Goal: Transaction & Acquisition: Purchase product/service

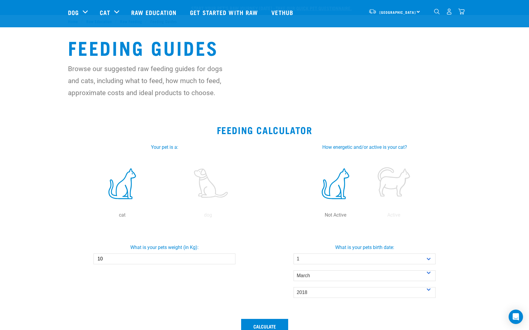
select select "1"
select select "March"
select select "2018"
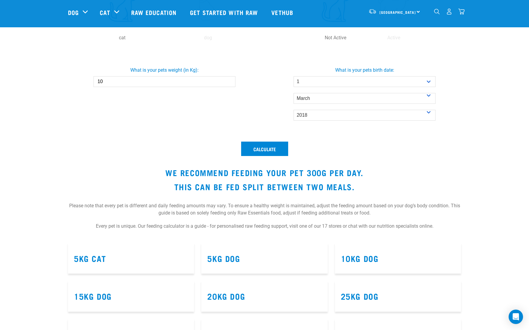
click at [450, 12] on img "dropdown navigation" at bounding box center [449, 11] width 6 height 6
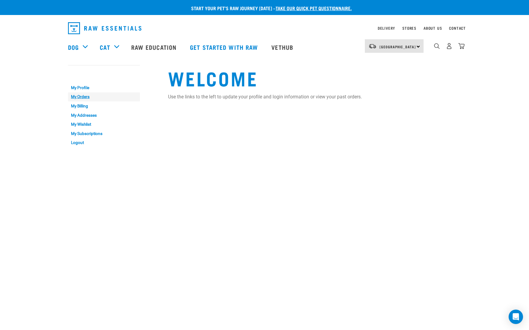
click at [85, 97] on link "My Orders" at bounding box center [104, 96] width 72 height 9
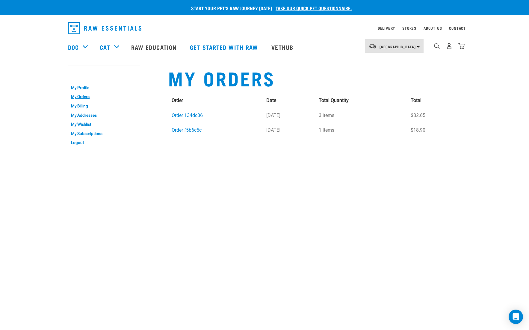
click at [463, 48] on img "dropdown navigation" at bounding box center [462, 46] width 6 height 6
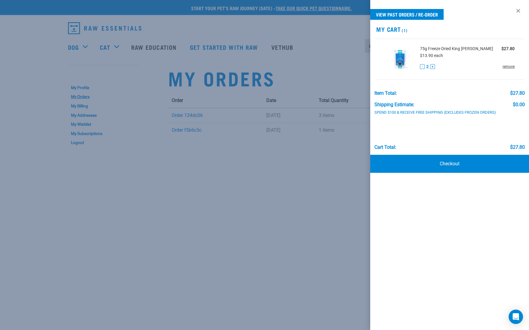
click at [506, 67] on link "remove" at bounding box center [509, 66] width 12 height 5
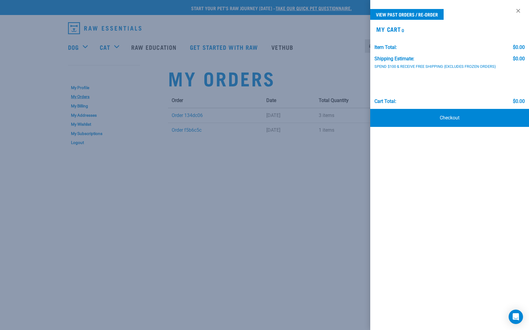
click at [306, 75] on div at bounding box center [264, 165] width 529 height 330
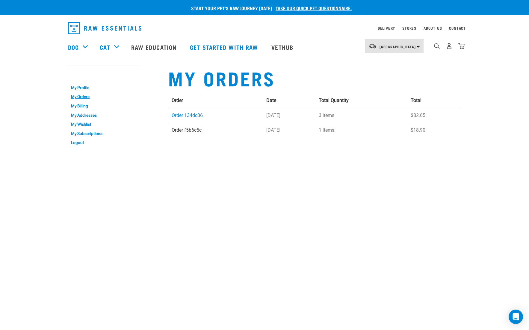
click at [195, 130] on link "Order f5b6c5c" at bounding box center [187, 130] width 30 height 6
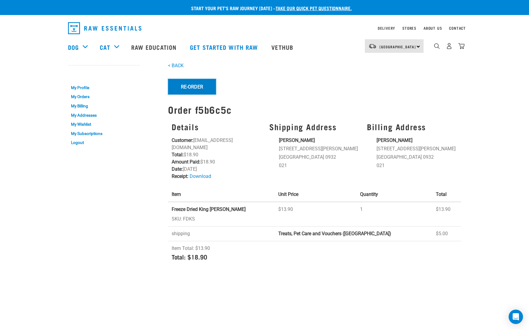
click at [203, 90] on button "Re-Order" at bounding box center [192, 87] width 48 height 16
click at [462, 47] on img "dropdown navigation" at bounding box center [462, 46] width 6 height 6
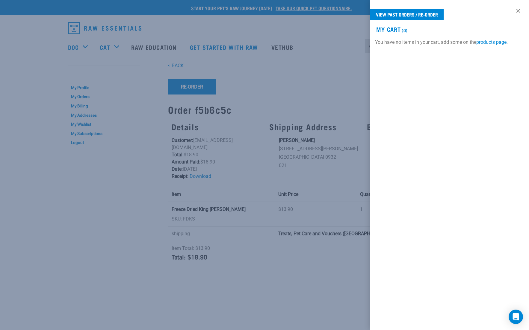
click at [293, 67] on div at bounding box center [264, 165] width 529 height 330
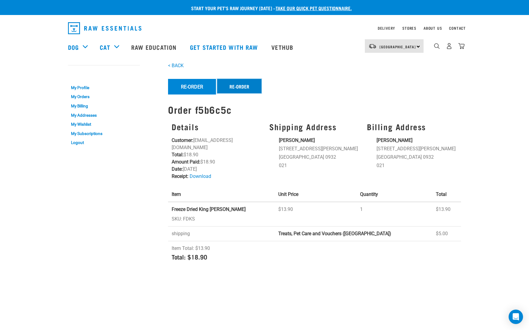
click at [246, 86] on button "Re-order" at bounding box center [239, 86] width 44 height 14
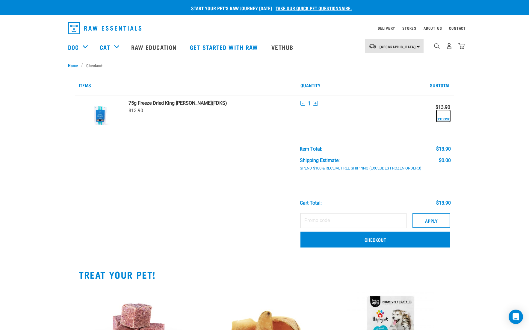
click at [442, 119] on button "remove" at bounding box center [444, 116] width 14 height 12
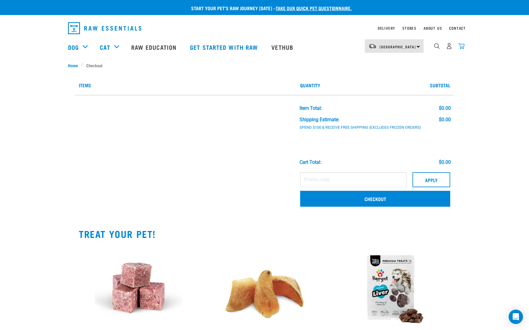
click at [462, 47] on img "dropdown navigation" at bounding box center [462, 46] width 6 height 6
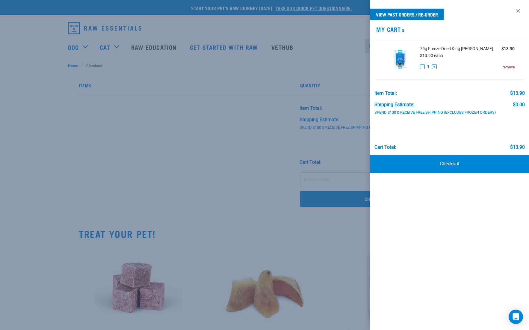
click at [397, 14] on link "View past orders / re-order" at bounding box center [406, 14] width 73 height 11
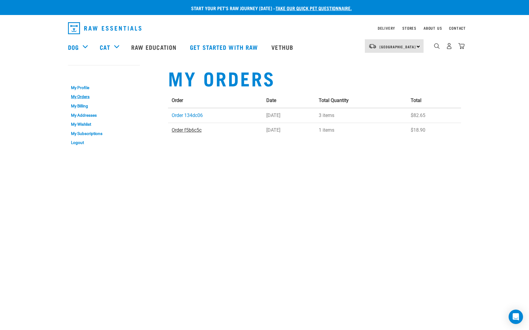
click at [190, 131] on link "Order f5b6c5c" at bounding box center [187, 130] width 30 height 6
click at [462, 46] on img "dropdown navigation" at bounding box center [462, 46] width 6 height 6
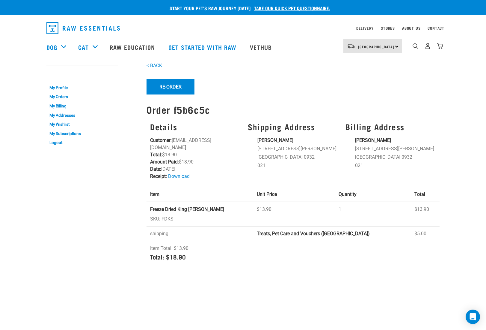
click at [236, 86] on form "Re-Order Re-order" at bounding box center [293, 87] width 293 height 16
click at [177, 87] on button "Re-Order" at bounding box center [171, 87] width 48 height 16
click at [441, 48] on img "dropdown navigation" at bounding box center [440, 46] width 6 height 6
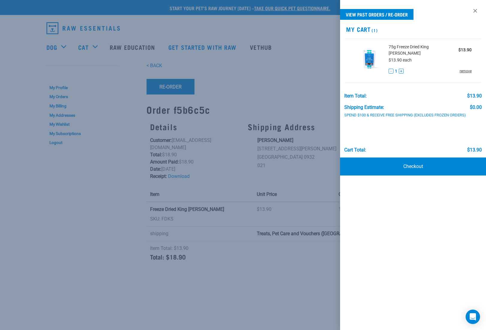
click at [463, 68] on link "remove" at bounding box center [466, 70] width 12 height 5
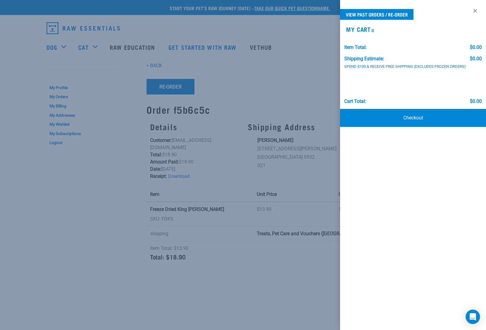
click at [97, 238] on div at bounding box center [243, 165] width 486 height 330
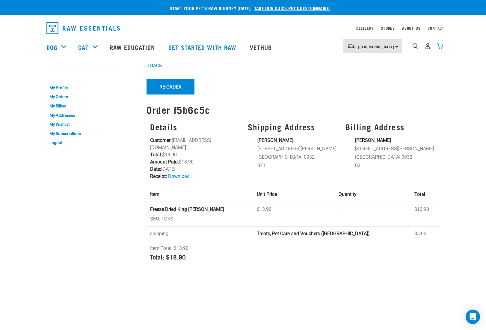
click at [442, 48] on img "dropdown navigation" at bounding box center [440, 46] width 6 height 6
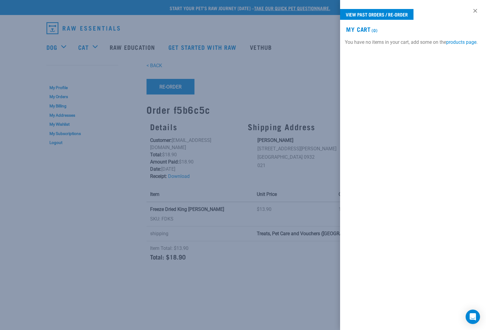
click at [289, 65] on div at bounding box center [243, 165] width 486 height 330
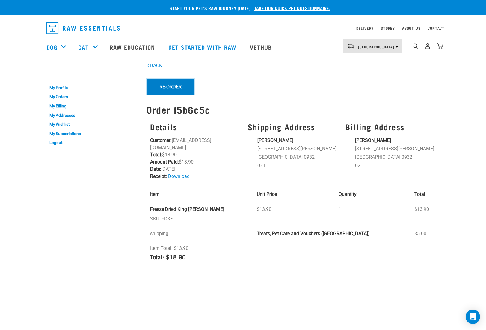
click at [174, 86] on button "Re-Order" at bounding box center [171, 87] width 48 height 16
click at [440, 47] on img "dropdown navigation" at bounding box center [440, 46] width 6 height 6
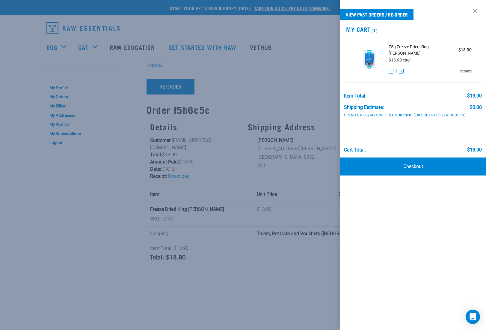
click at [466, 68] on link "remove" at bounding box center [466, 70] width 12 height 5
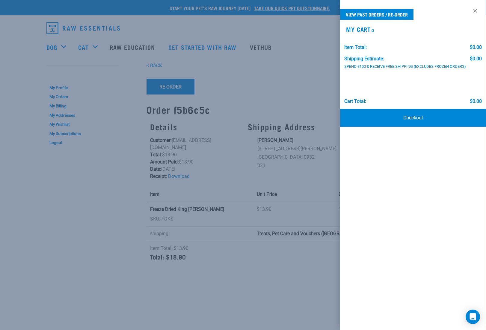
click at [261, 88] on div at bounding box center [243, 165] width 486 height 330
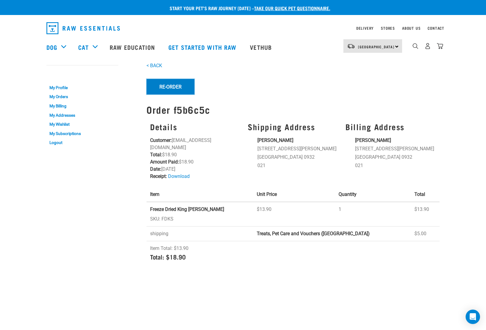
click at [168, 86] on button "Re-Order" at bounding box center [171, 87] width 48 height 16
click at [441, 47] on img "dropdown navigation" at bounding box center [440, 46] width 6 height 6
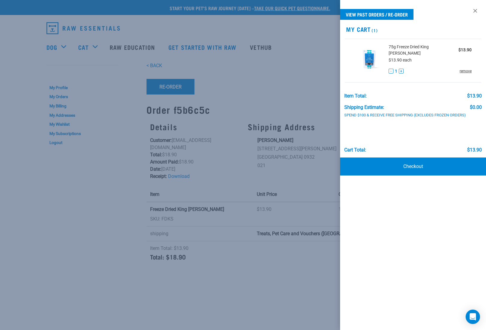
click at [462, 68] on link "remove" at bounding box center [466, 70] width 12 height 5
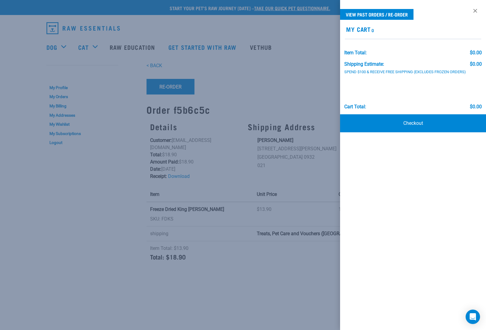
click at [264, 76] on div at bounding box center [243, 165] width 486 height 330
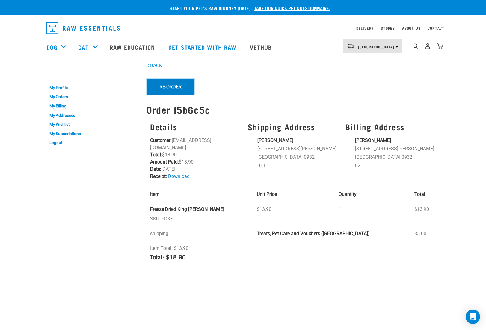
click at [169, 85] on button "Re-Order" at bounding box center [171, 87] width 48 height 16
